Goal: Information Seeking & Learning: Learn about a topic

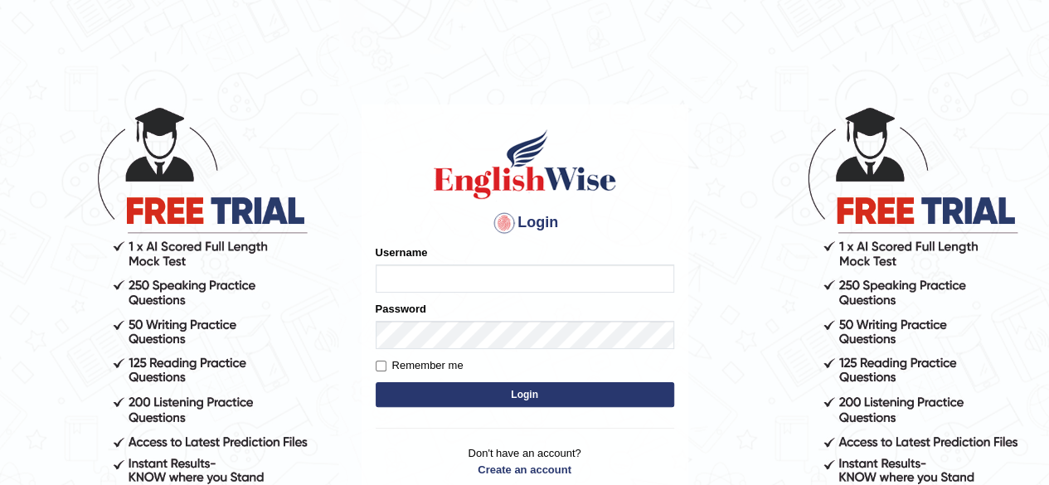
type input "maliny"
click at [500, 397] on button "Login" at bounding box center [525, 394] width 298 height 25
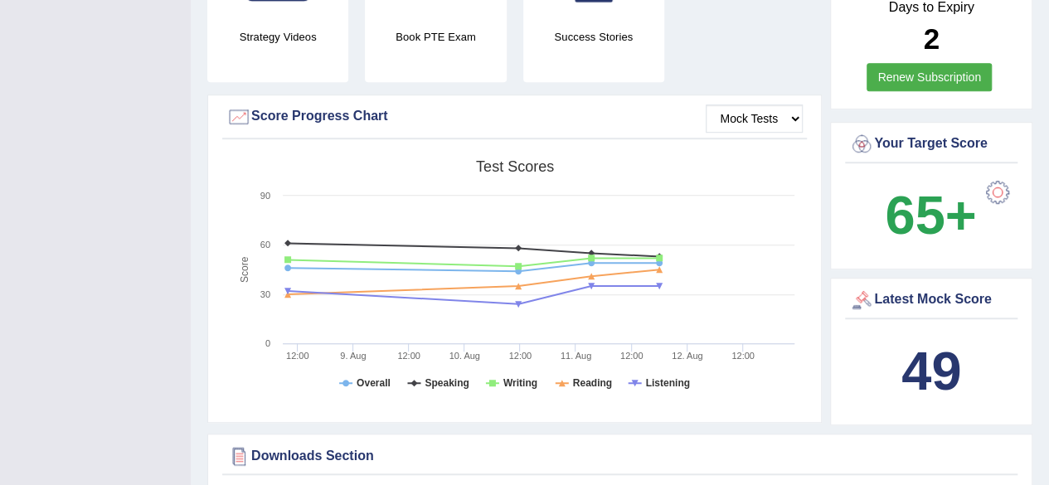
scroll to position [531, 0]
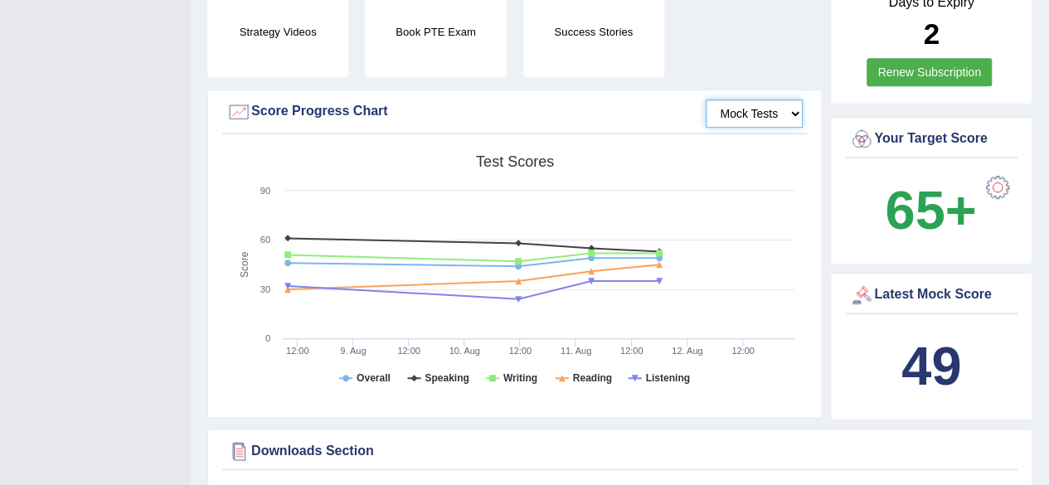
click at [792, 99] on select "Mock Tests" at bounding box center [754, 113] width 97 height 28
click at [706, 99] on select "Mock Tests" at bounding box center [754, 113] width 97 height 28
click at [790, 99] on select "Mock Tests" at bounding box center [754, 113] width 97 height 28
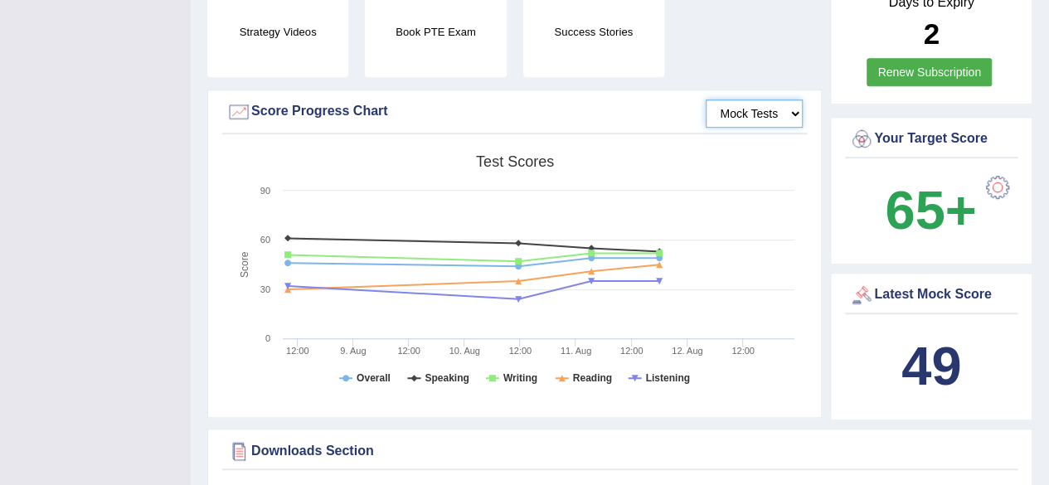
click at [790, 99] on select "Mock Tests" at bounding box center [754, 113] width 97 height 28
click at [706, 99] on select "Mock Tests" at bounding box center [754, 113] width 97 height 28
click at [235, 99] on div at bounding box center [238, 111] width 25 height 25
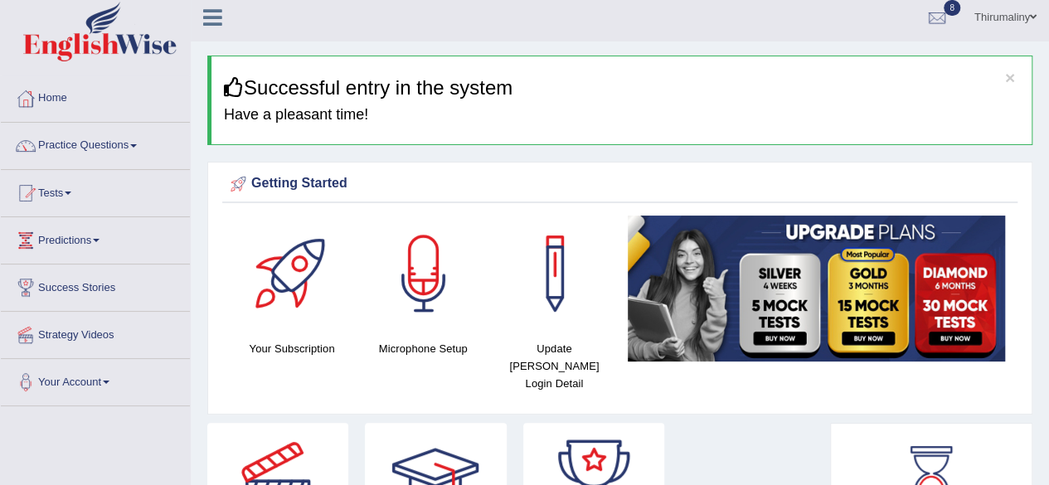
scroll to position [0, 0]
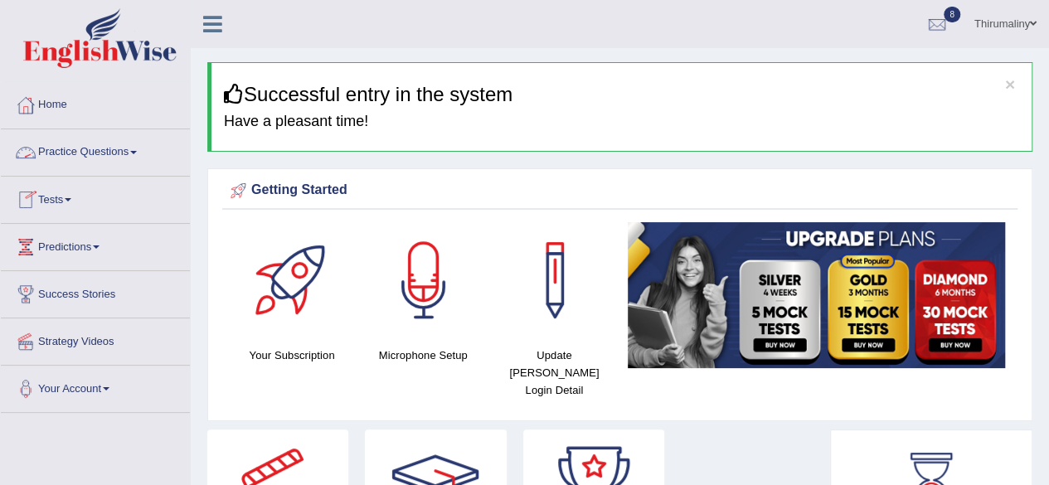
click at [137, 152] on span at bounding box center [133, 152] width 7 height 3
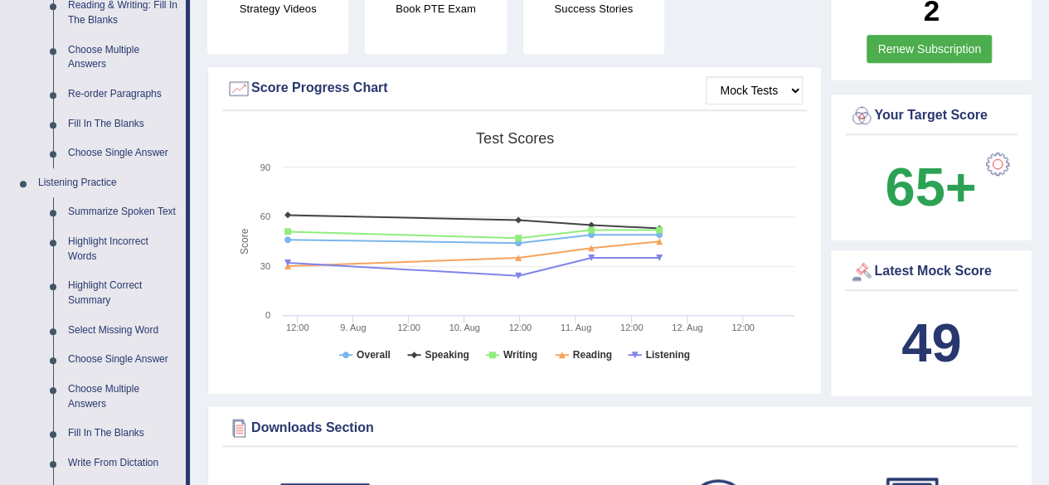
scroll to position [564, 0]
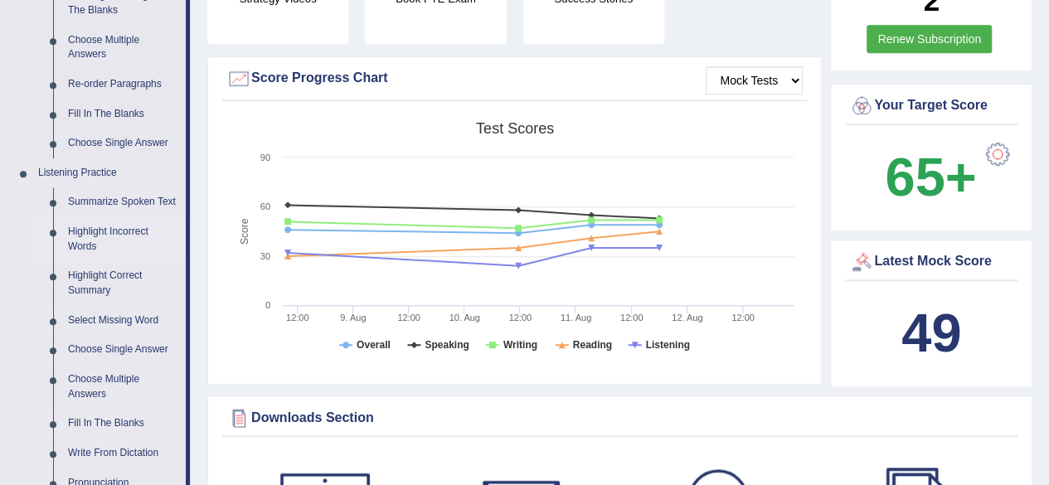
click at [91, 231] on link "Highlight Incorrect Words" at bounding box center [123, 239] width 125 height 44
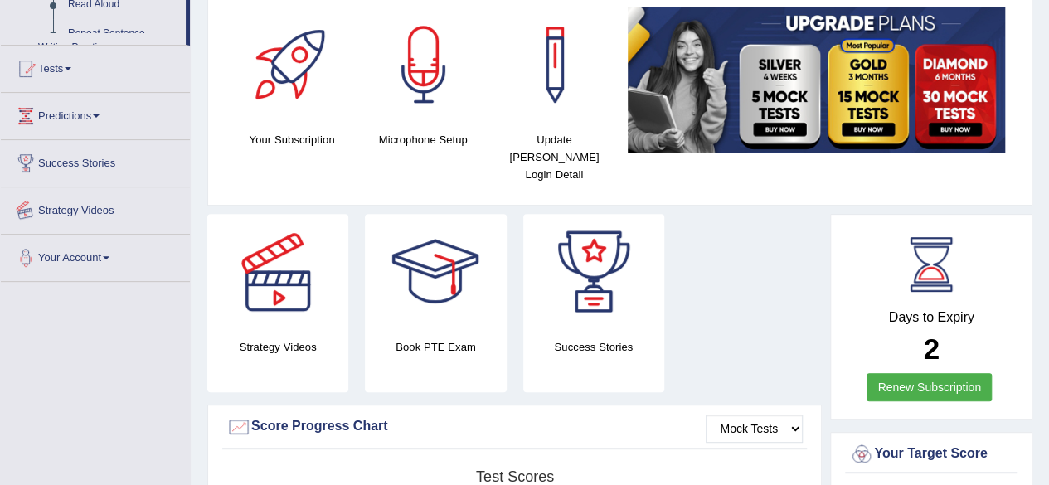
scroll to position [317, 0]
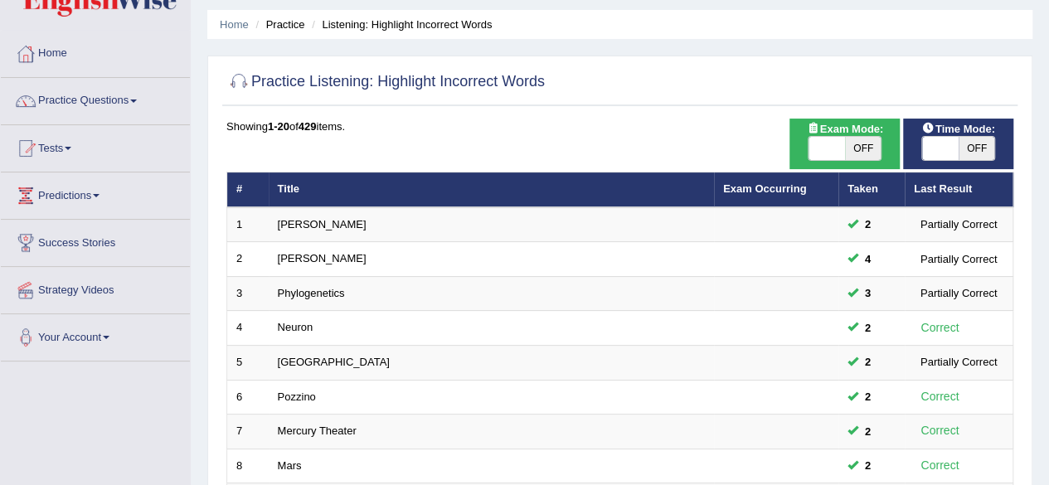
scroll to position [66, 0]
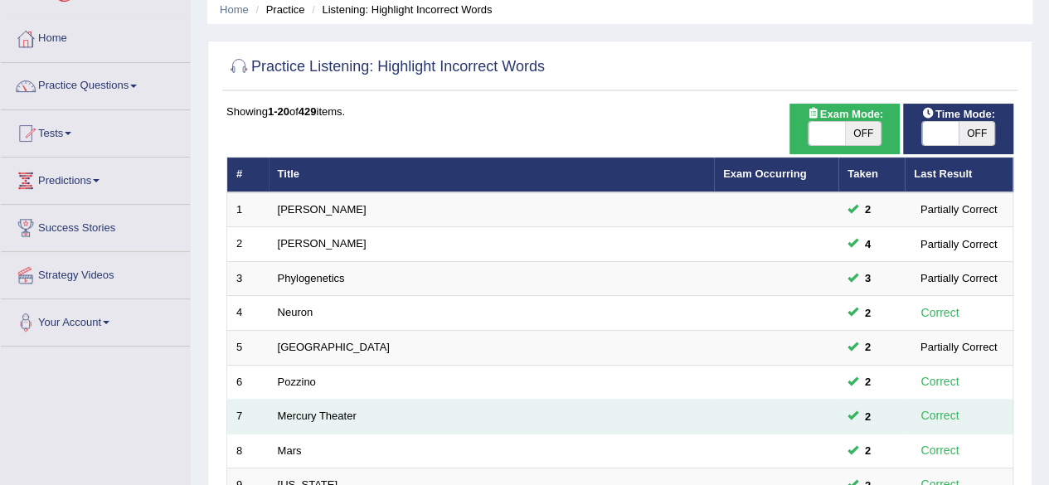
click at [575, 429] on td "Mercury Theater" at bounding box center [491, 417] width 445 height 35
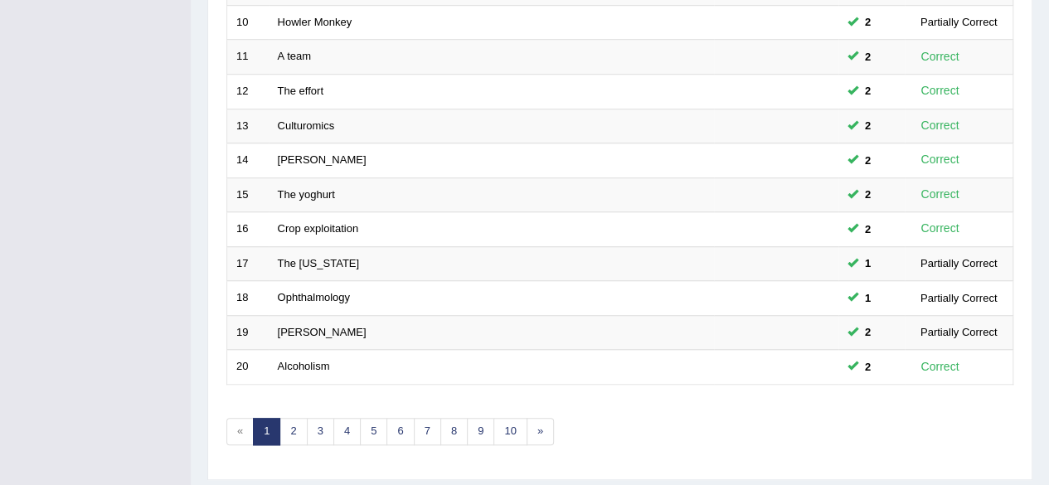
scroll to position [597, 0]
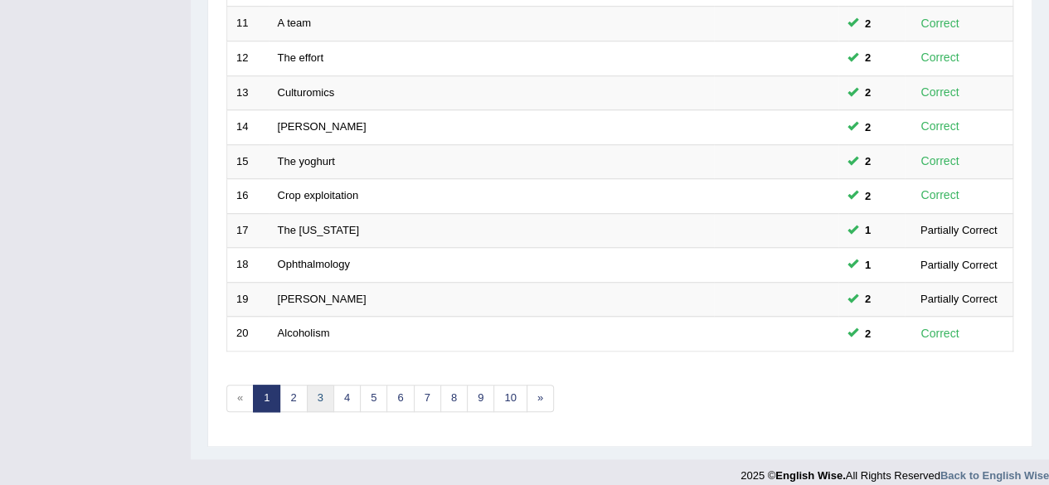
click at [316, 387] on link "3" at bounding box center [320, 398] width 27 height 27
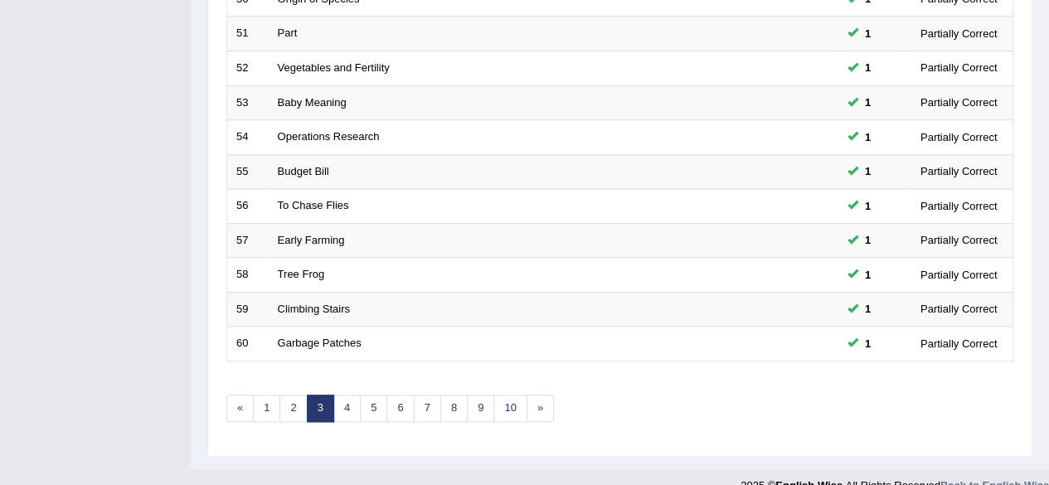
scroll to position [604, 0]
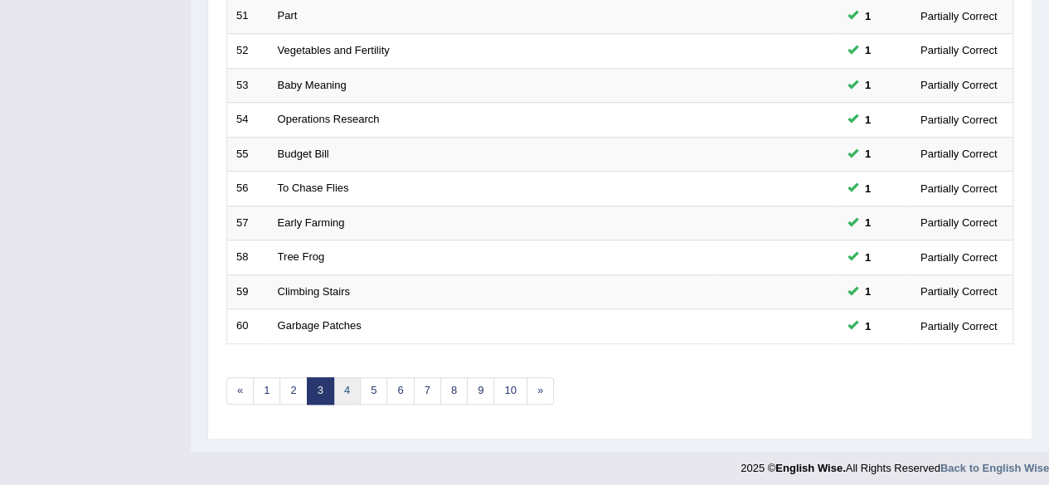
click at [338, 392] on link "4" at bounding box center [346, 390] width 27 height 27
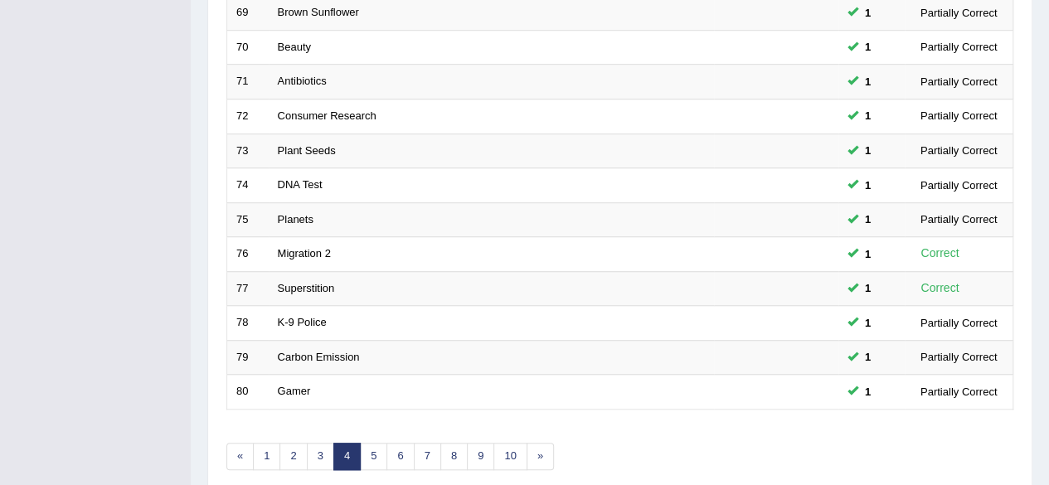
scroll to position [564, 0]
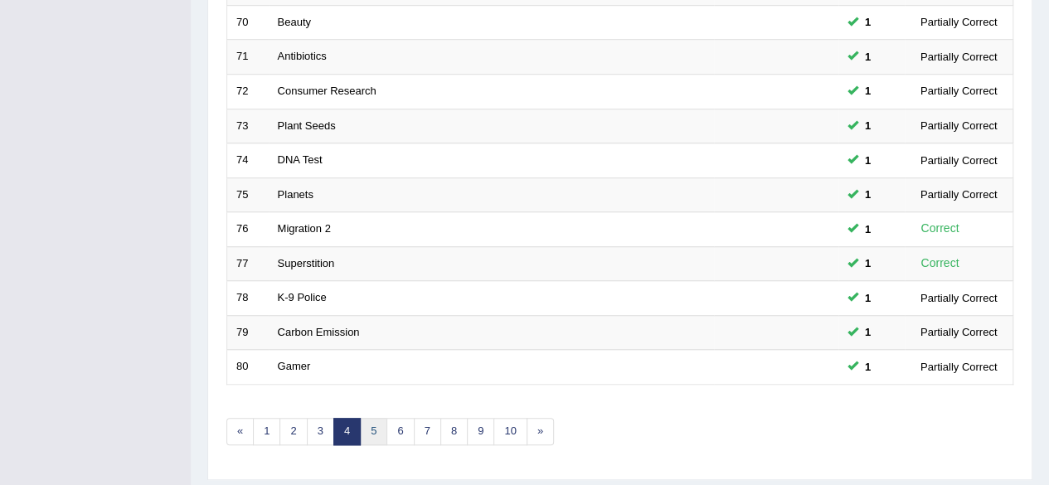
click at [371, 432] on link "5" at bounding box center [373, 431] width 27 height 27
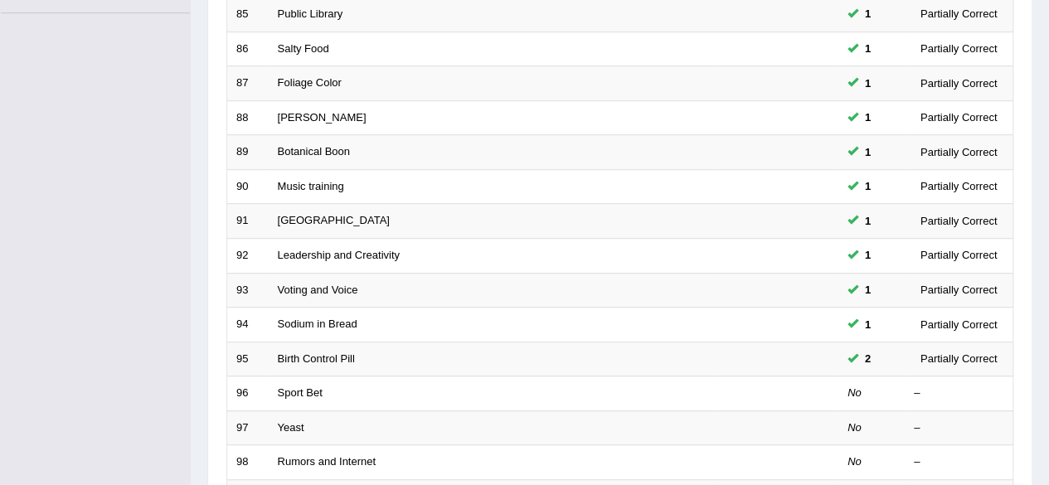
scroll to position [431, 0]
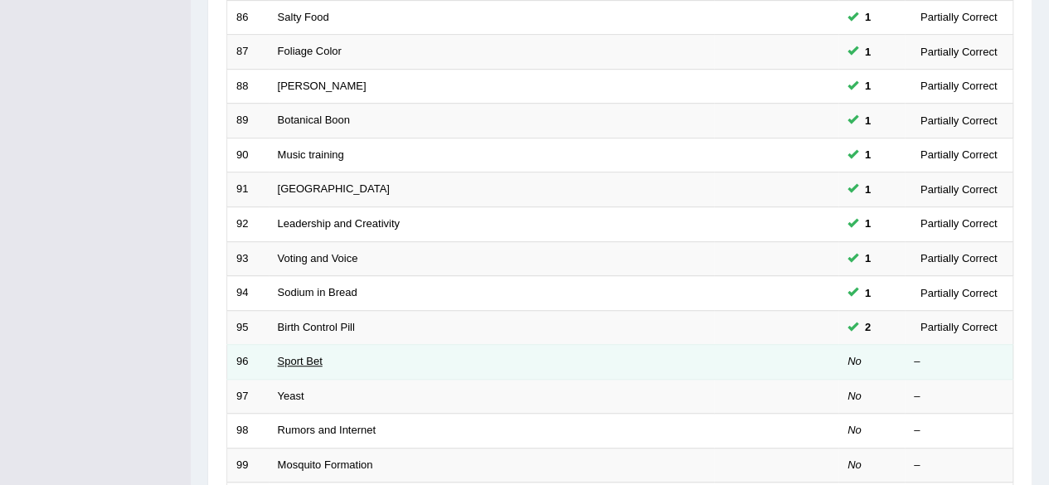
click at [279, 360] on link "Sport Bet" at bounding box center [300, 361] width 45 height 12
